Goal: Task Accomplishment & Management: Manage account settings

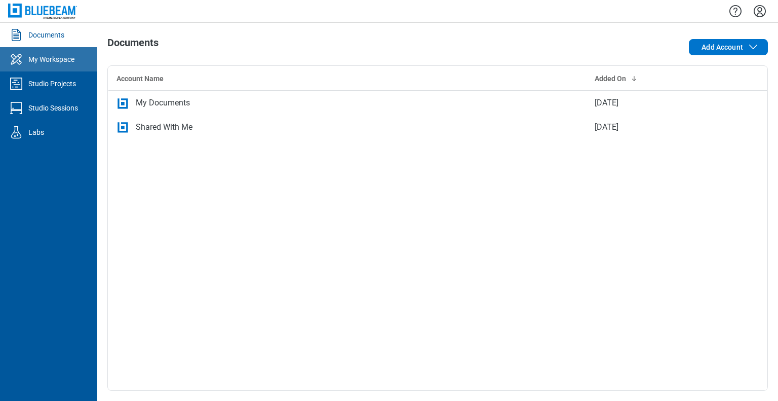
click at [63, 67] on link "My Workspace" at bounding box center [48, 59] width 97 height 24
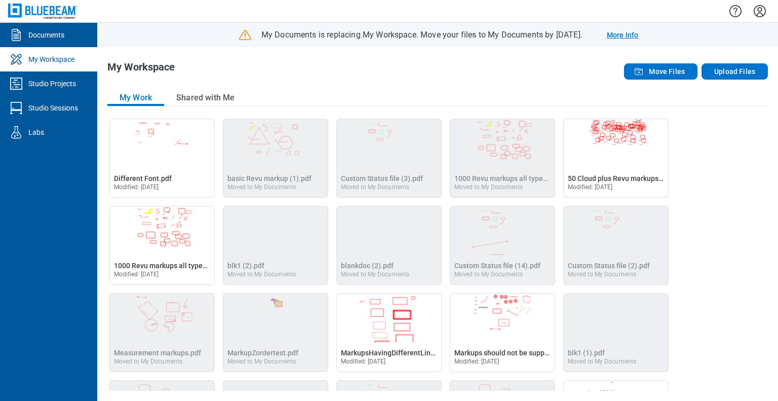
click at [638, 36] on link "More Info" at bounding box center [622, 35] width 31 height 10
click at [754, 70] on button "Upload Files" at bounding box center [734, 71] width 66 height 16
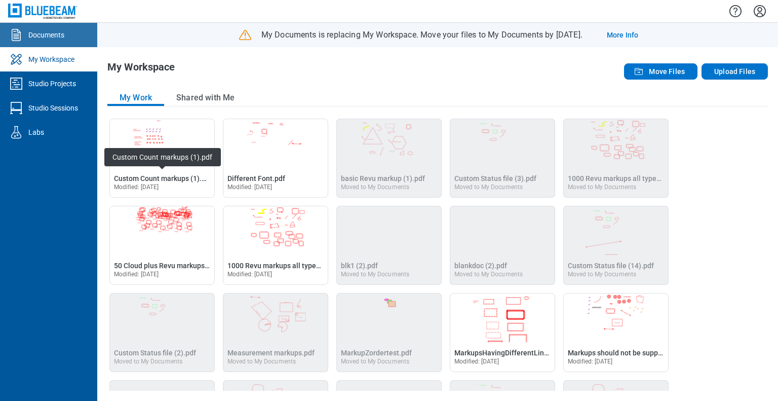
click at [47, 32] on div "Documents" at bounding box center [46, 35] width 36 height 10
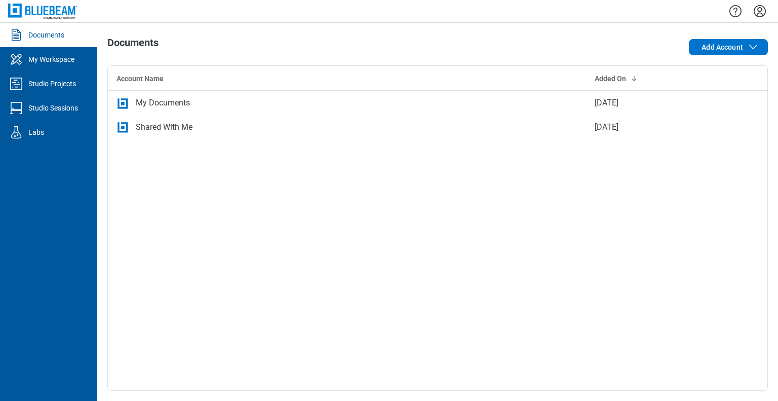
click at [232, 103] on div "My Documents" at bounding box center [347, 103] width 462 height 12
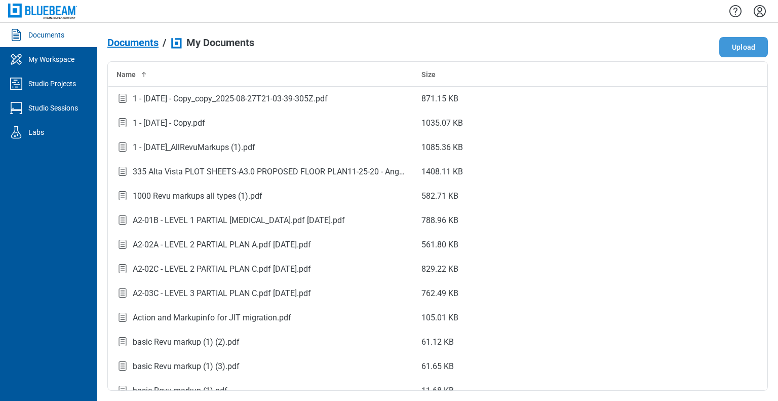
click at [742, 48] on button "Upload" at bounding box center [743, 47] width 49 height 20
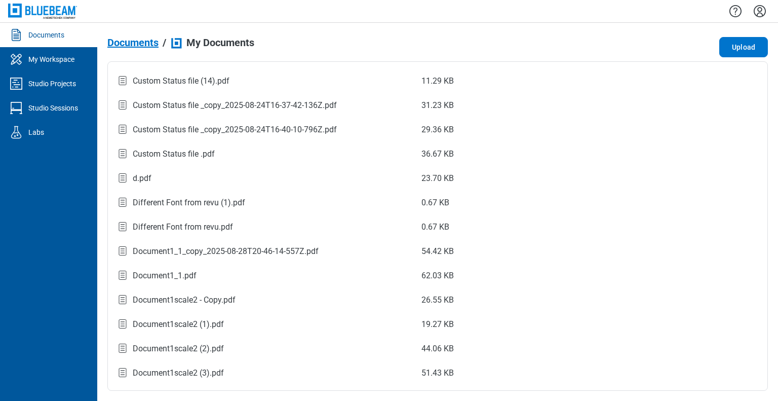
scroll to position [912, 0]
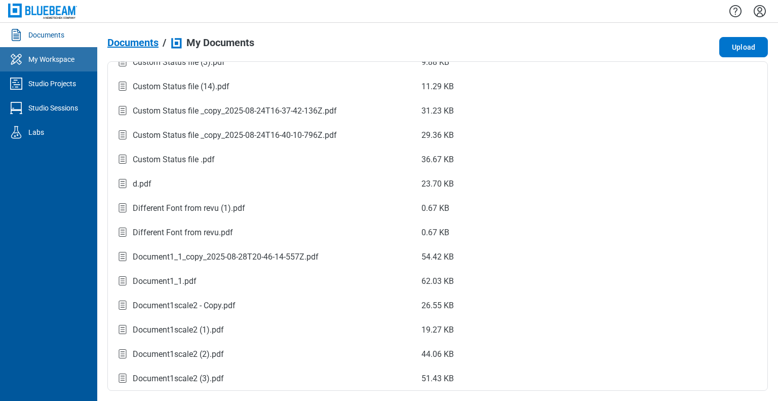
click at [48, 58] on div "My Workspace" at bounding box center [51, 59] width 46 height 10
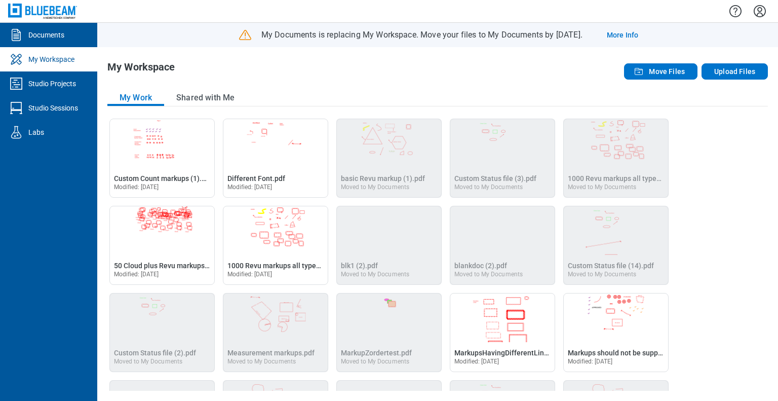
click at [270, 85] on div "My Workspace Move Files Upload Files My Work Shared with Me Open Custom Count m…" at bounding box center [437, 223] width 681 height 353
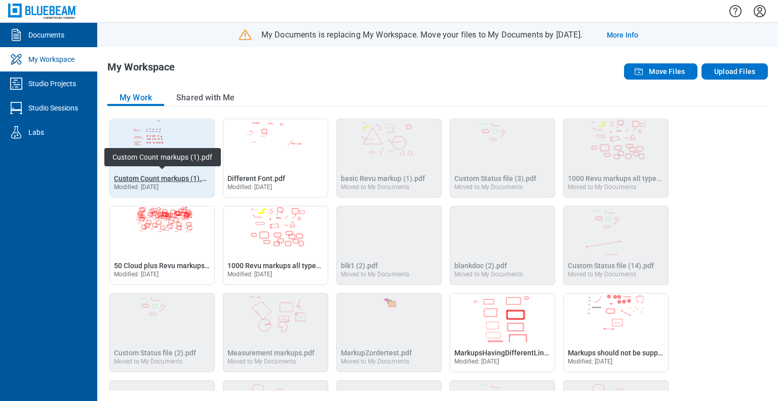
click at [154, 179] on span "Custom Count markups (1).pdf" at bounding box center [163, 178] width 98 height 8
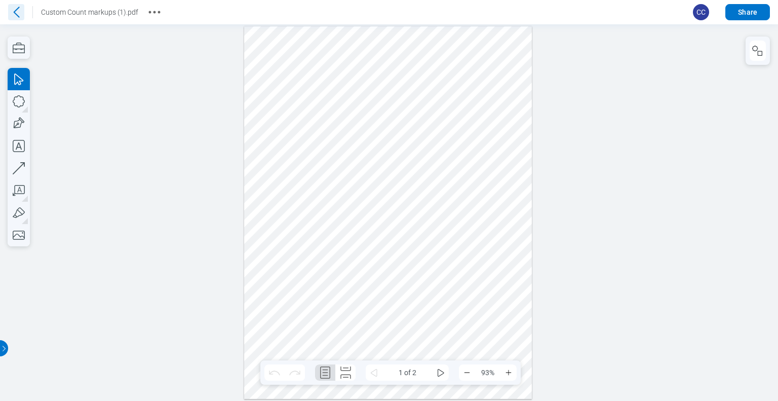
click at [15, 15] on icon at bounding box center [16, 12] width 16 height 16
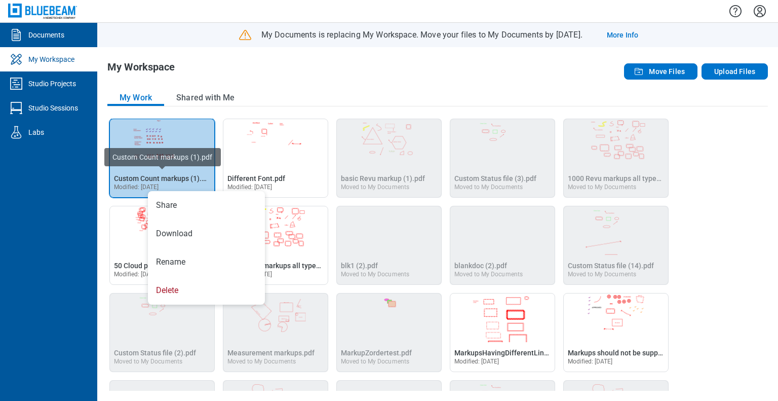
click at [261, 89] on div "My Workspace Move Files Upload Files My Work Shared with Me Open Custom Count m…" at bounding box center [437, 223] width 681 height 353
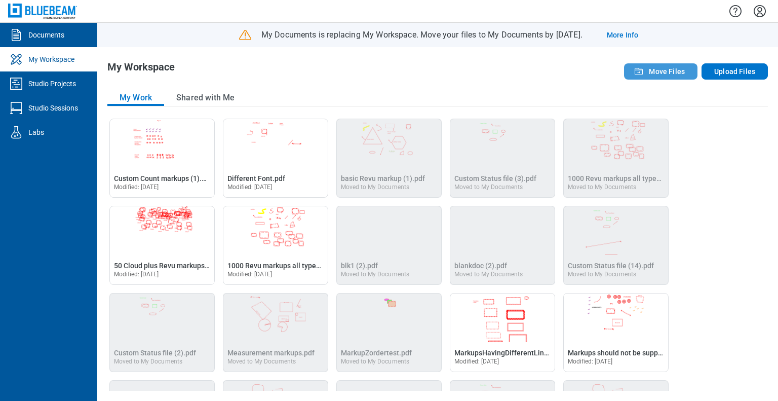
click at [645, 71] on icon "button" at bounding box center [639, 71] width 12 height 12
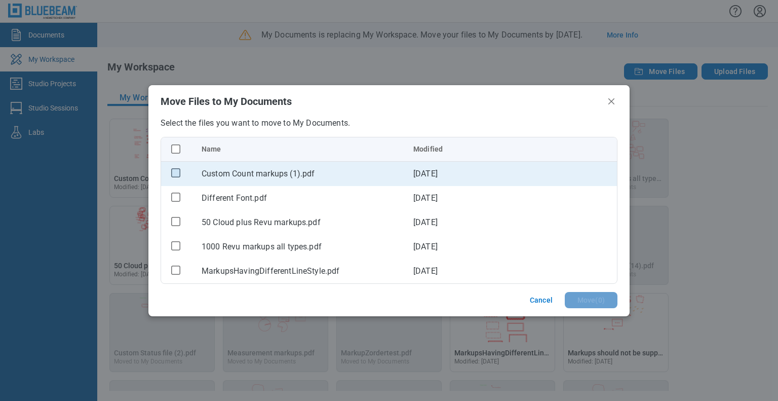
click at [176, 172] on rect "checkbox" at bounding box center [176, 173] width 9 height 9
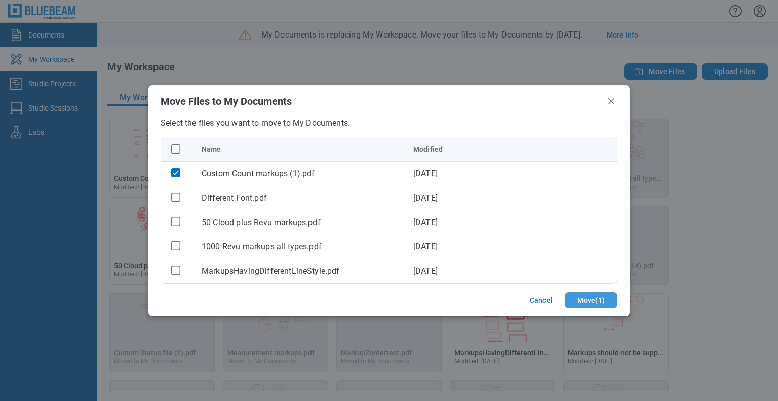
click at [573, 293] on button "Move ( 1 )" at bounding box center [591, 300] width 53 height 16
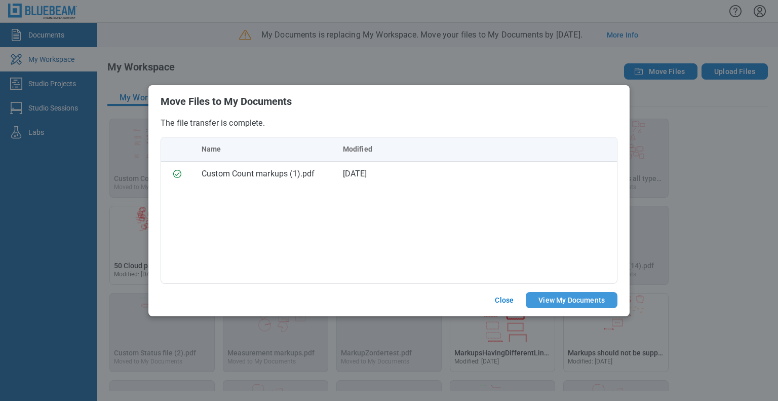
click at [576, 299] on button "View My Documents" at bounding box center [572, 300] width 92 height 16
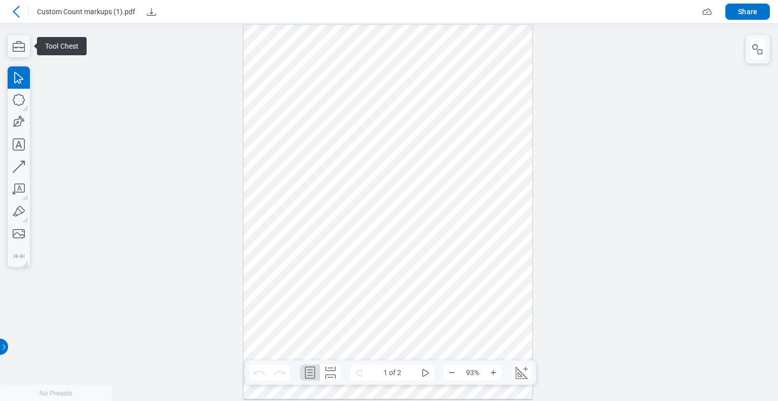
click at [16, 14] on icon at bounding box center [16, 12] width 7 height 12
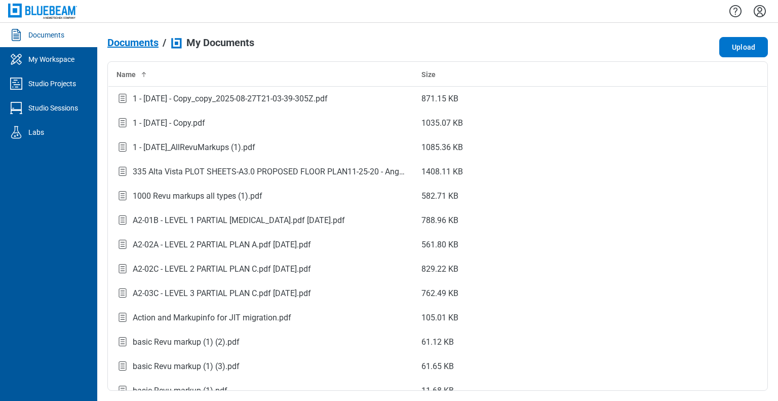
click at [761, 15] on icon "Settings" at bounding box center [760, 11] width 16 height 16
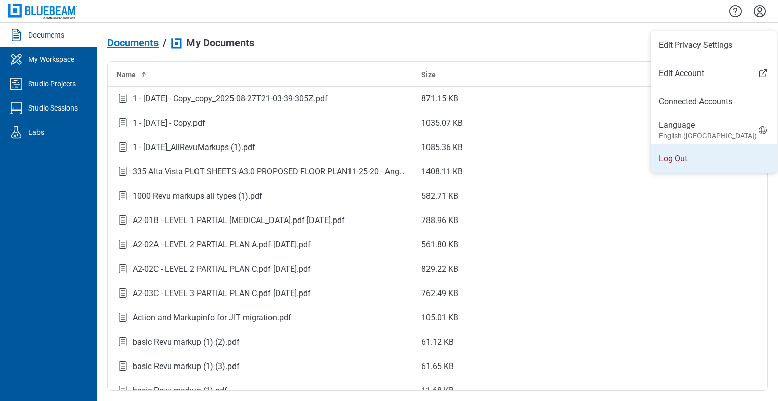
click at [676, 162] on li "Log Out" at bounding box center [714, 158] width 126 height 28
